Goal: Task Accomplishment & Management: Complete application form

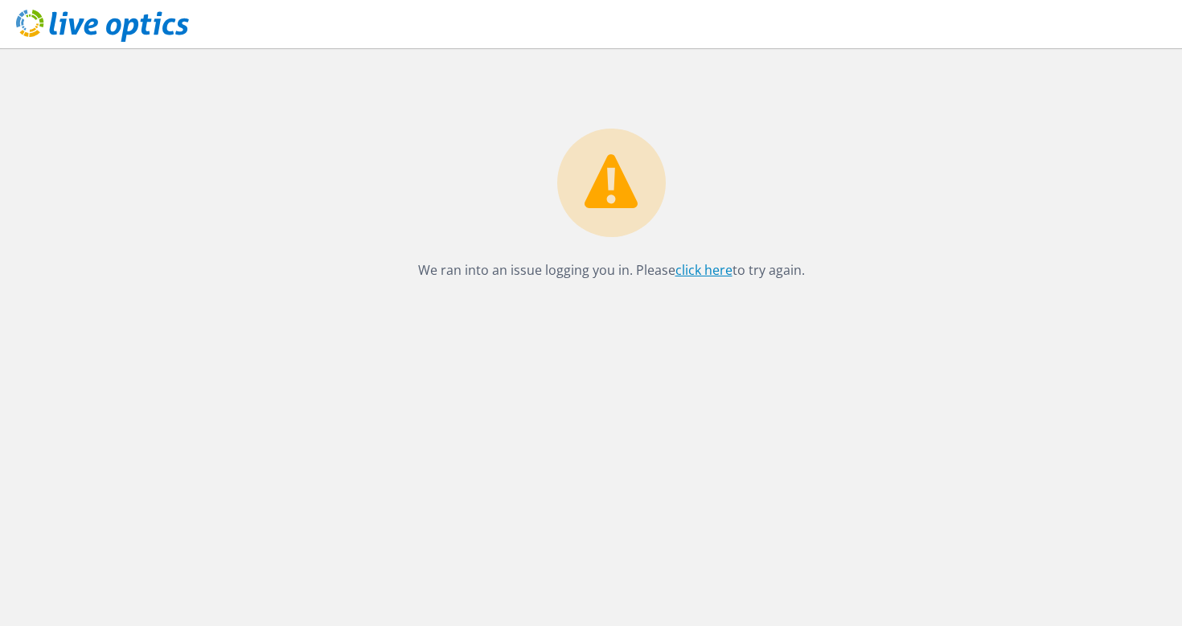
click at [697, 277] on link "click here" at bounding box center [703, 270] width 57 height 18
click at [700, 273] on link "click here" at bounding box center [703, 270] width 57 height 18
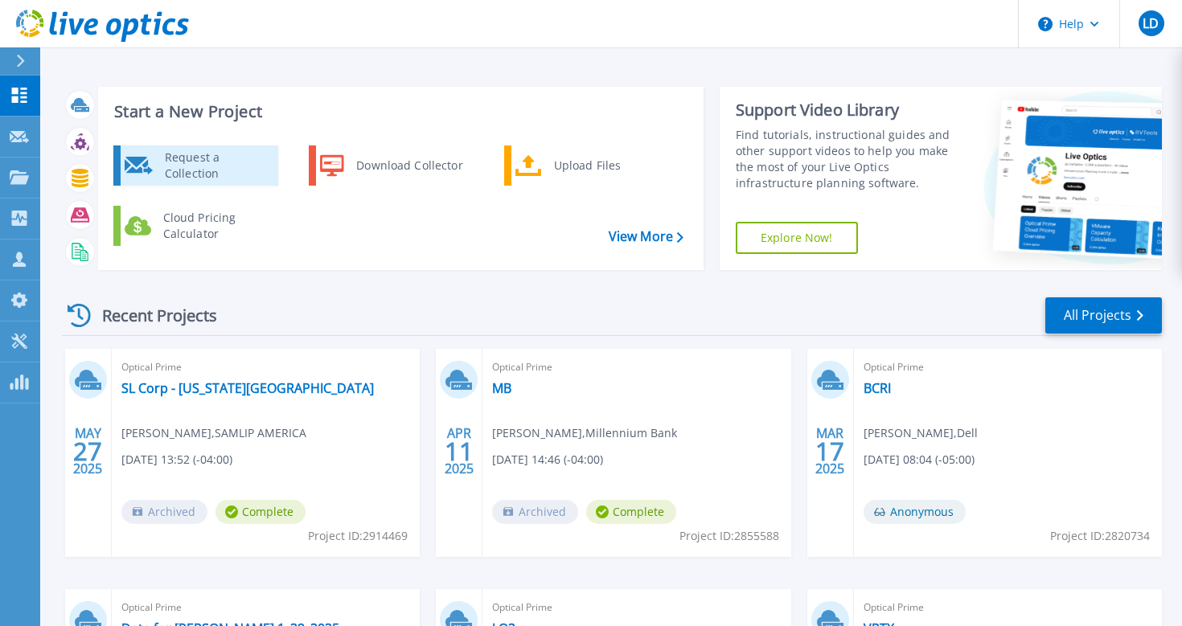
click at [207, 167] on div "Request a Collection" at bounding box center [215, 166] width 117 height 32
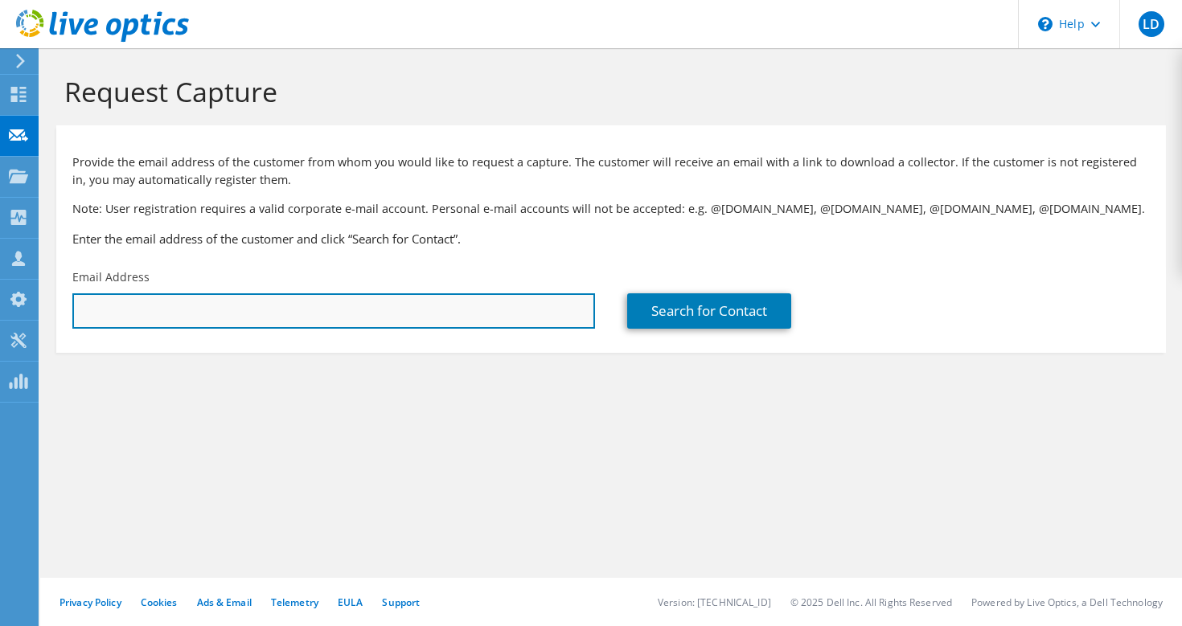
click at [182, 306] on input "text" at bounding box center [333, 310] width 522 height 35
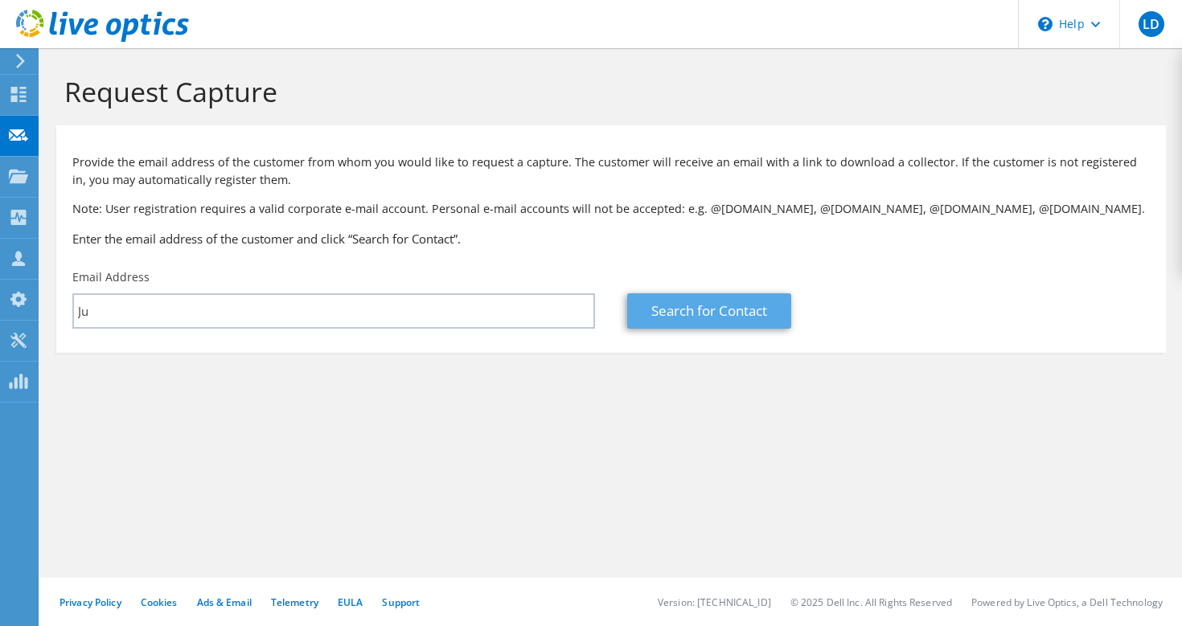
click at [679, 309] on link "Search for Contact" at bounding box center [709, 310] width 164 height 35
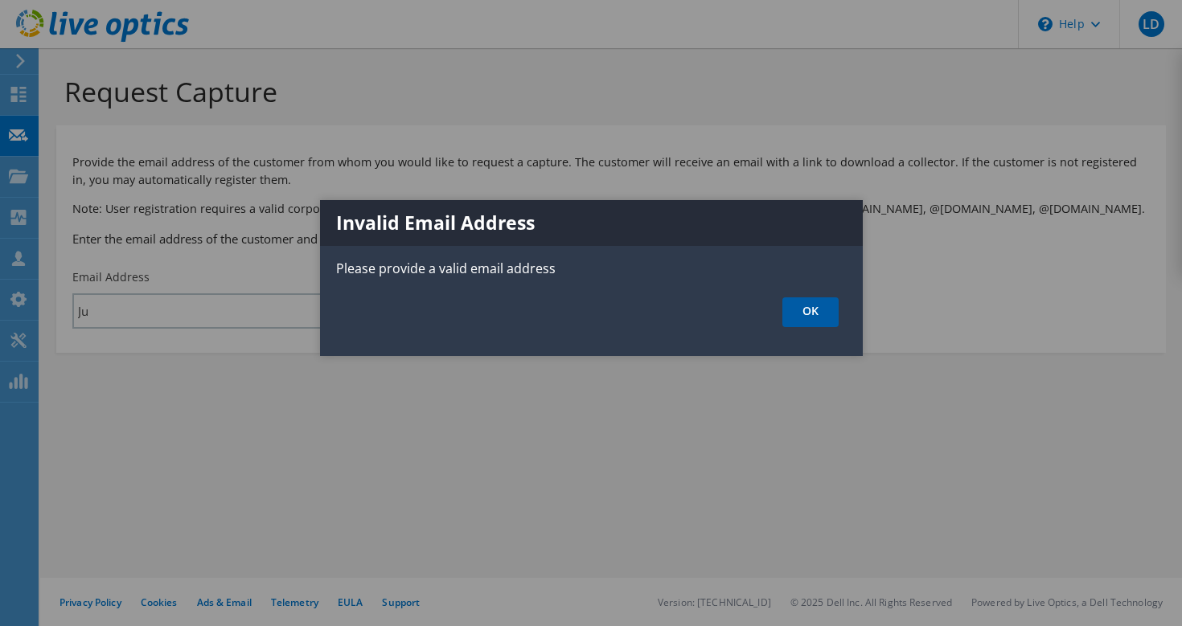
click at [807, 325] on link "OK" at bounding box center [810, 312] width 56 height 30
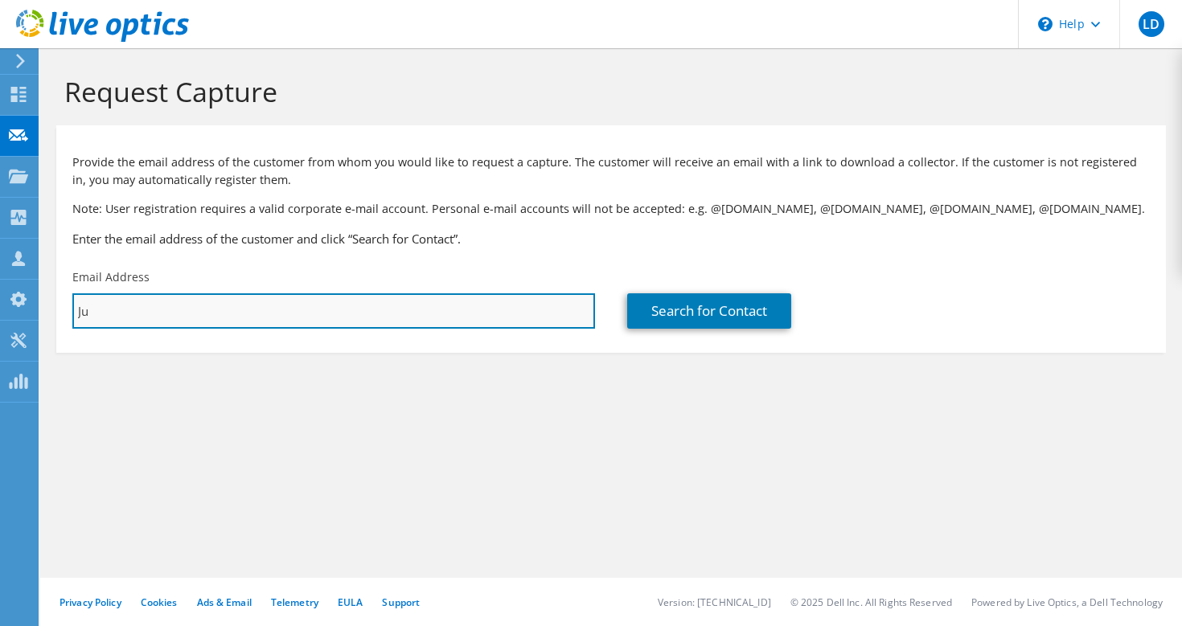
click at [179, 296] on input "Ju" at bounding box center [333, 310] width 522 height 35
drag, startPoint x: 104, startPoint y: 309, endPoint x: 90, endPoint y: 309, distance: 13.7
click at [90, 309] on input "Ju" at bounding box center [333, 310] width 522 height 35
click at [57, 309] on div "Email Address Ju" at bounding box center [333, 299] width 555 height 76
paste input "[PERSON_NAME][EMAIL_ADDRESS][DOMAIN_NAME]"
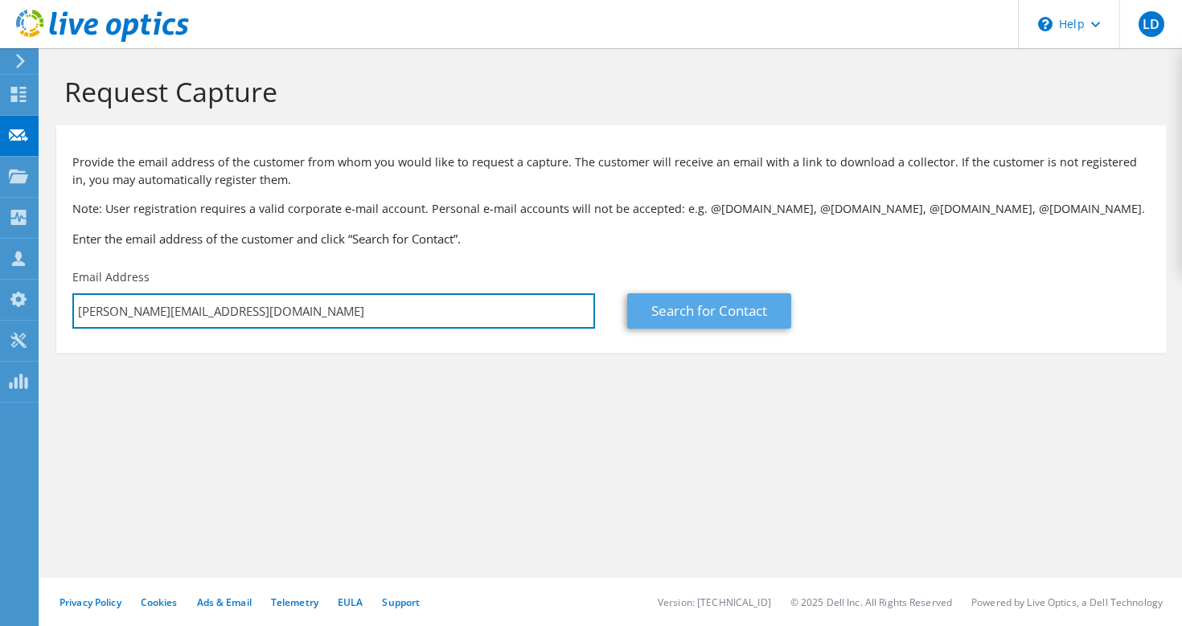
type input "[PERSON_NAME][EMAIL_ADDRESS][DOMAIN_NAME]"
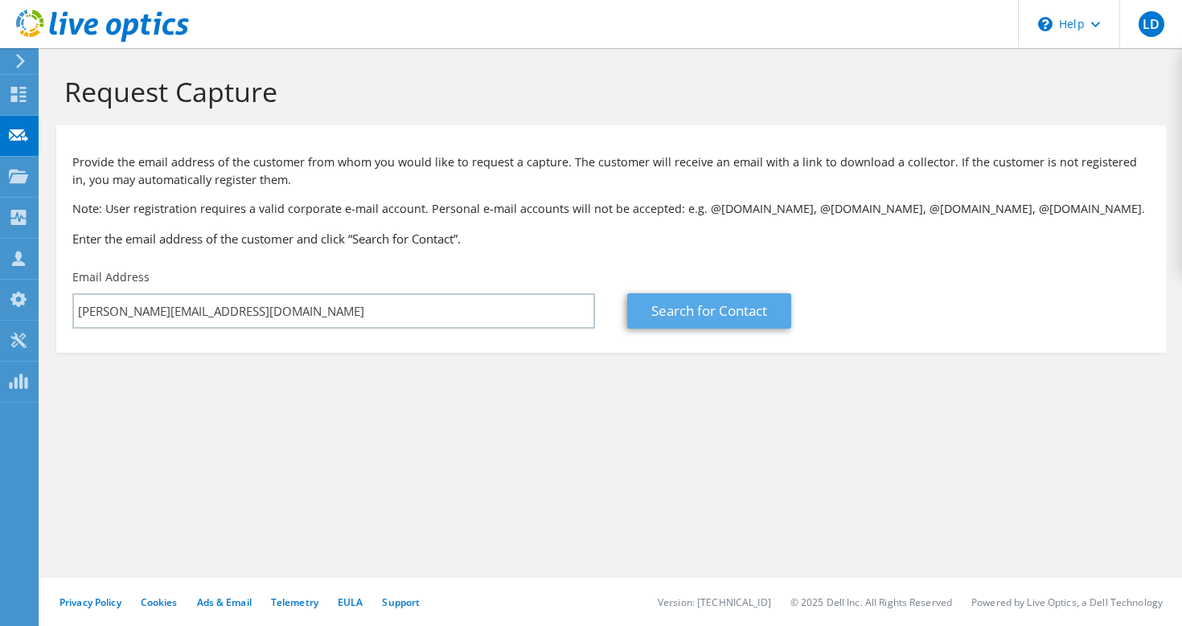
click at [700, 308] on link "Search for Contact" at bounding box center [709, 310] width 164 height 35
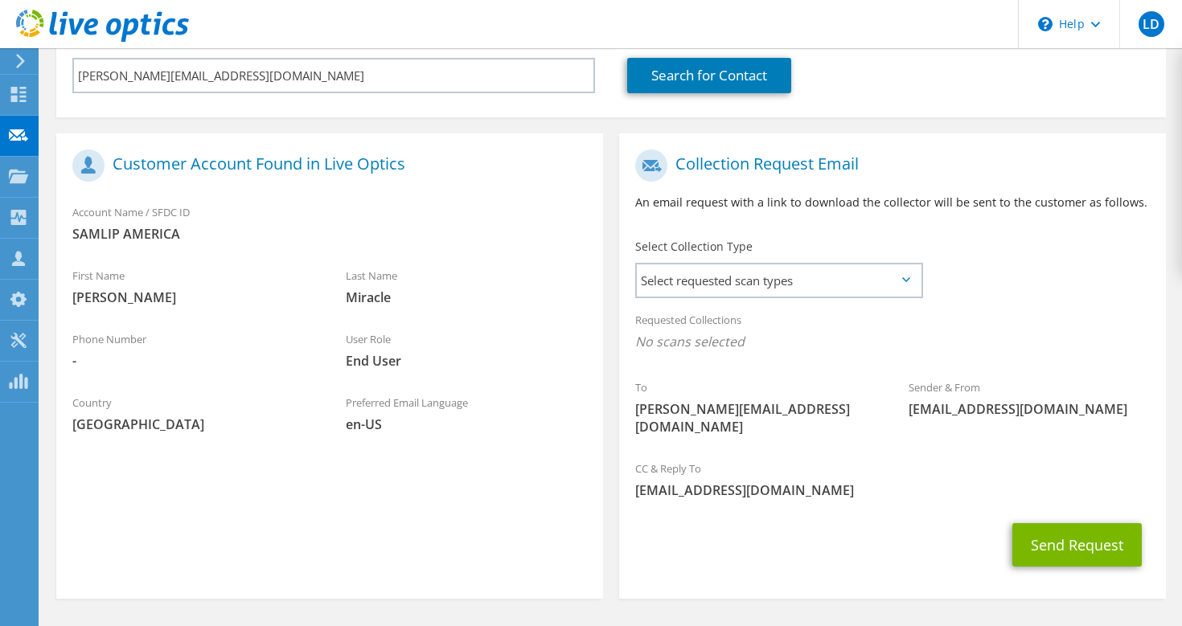
scroll to position [240, 0]
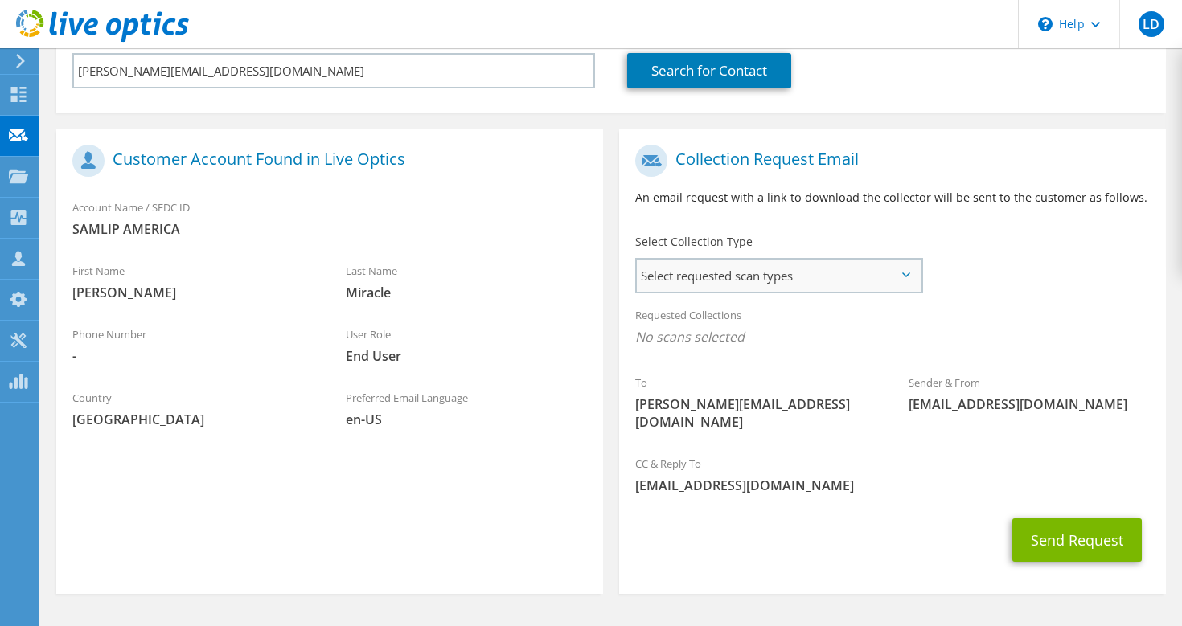
click at [761, 267] on span "Select requested scan types" at bounding box center [779, 276] width 284 height 32
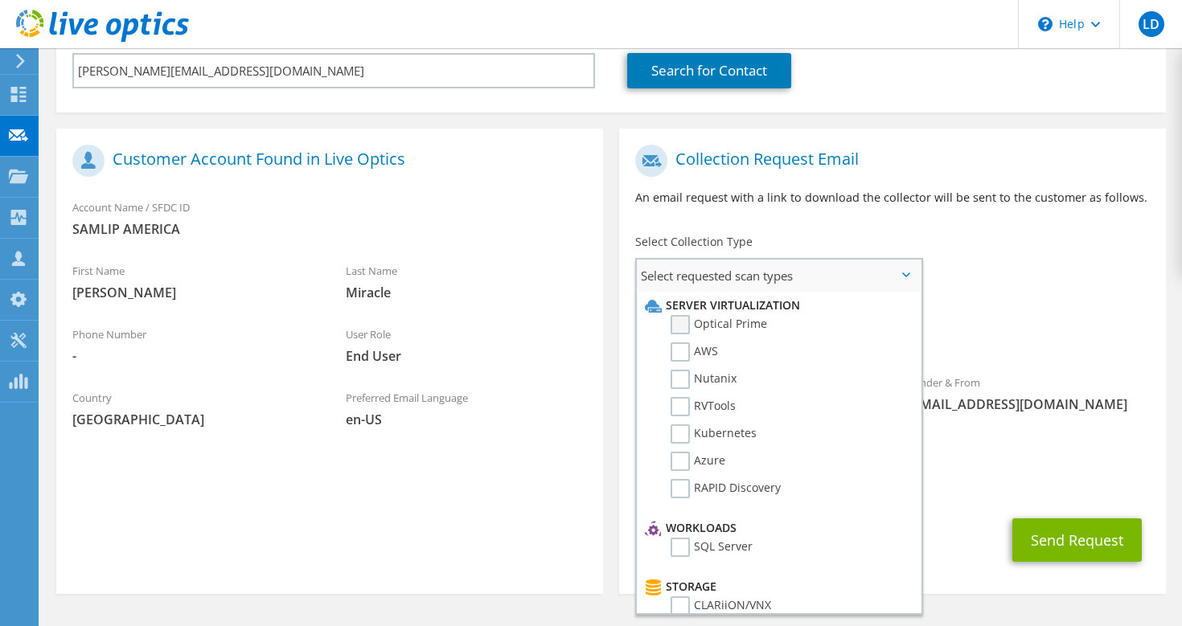
click at [708, 324] on label "Optical Prime" at bounding box center [718, 324] width 96 height 19
click at [0, 0] on input "Optical Prime" at bounding box center [0, 0] width 0 height 0
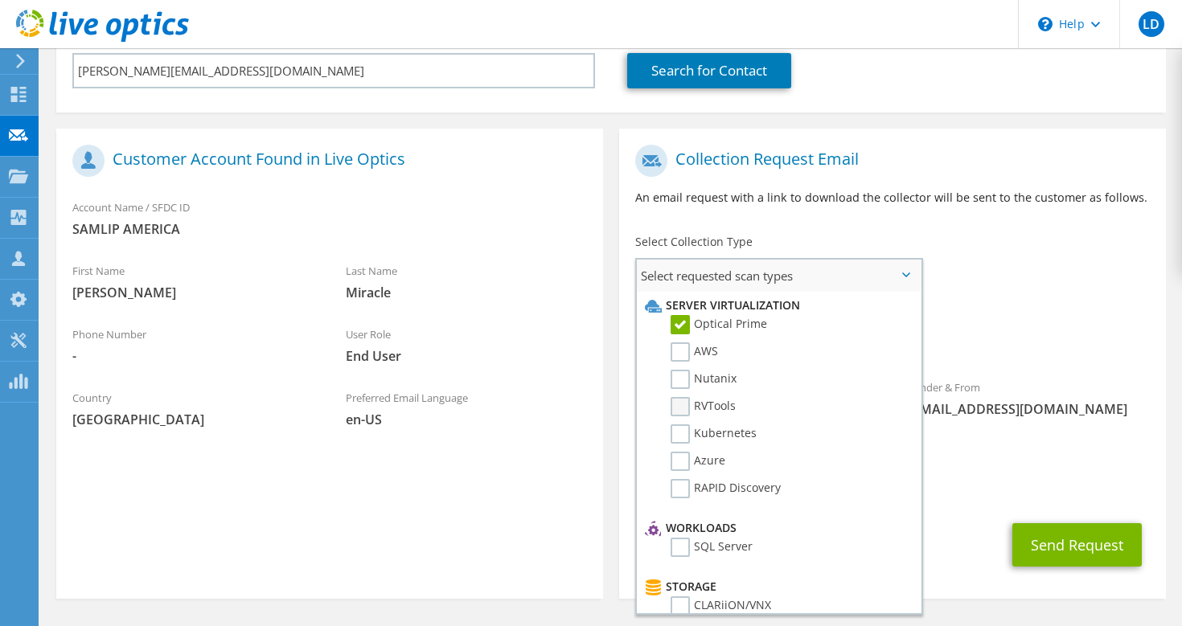
click at [685, 401] on label "RVTools" at bounding box center [702, 406] width 65 height 19
click at [0, 0] on input "RVTools" at bounding box center [0, 0] width 0 height 0
click at [973, 530] on div "Send Request" at bounding box center [892, 544] width 547 height 59
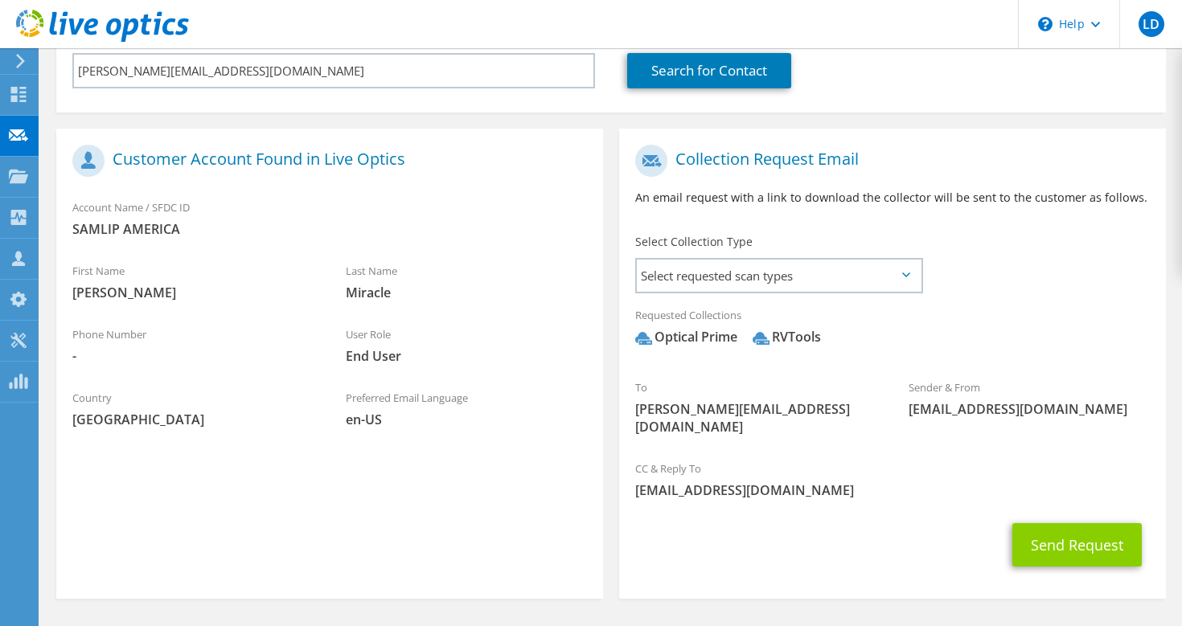
click at [1076, 527] on button "Send Request" at bounding box center [1076, 544] width 129 height 43
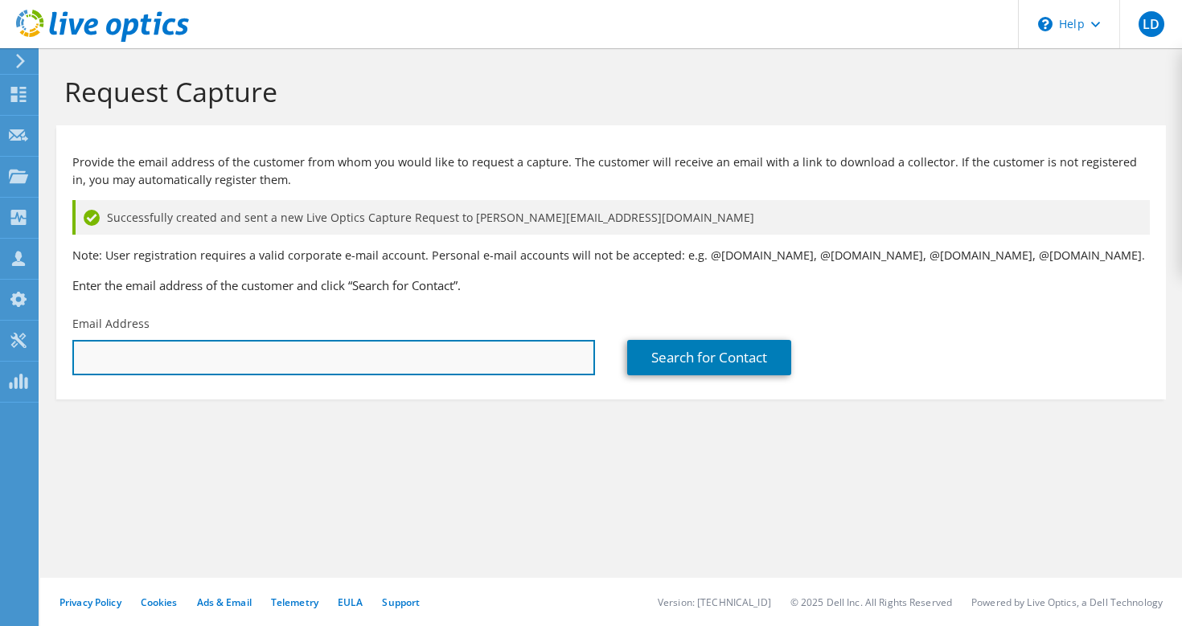
click at [316, 349] on input "text" at bounding box center [333, 357] width 522 height 35
paste input "[PERSON_NAME][EMAIL_ADDRESS][DOMAIN_NAME]"
type input "[PERSON_NAME][EMAIL_ADDRESS][DOMAIN_NAME]"
